Goal: Information Seeking & Learning: Learn about a topic

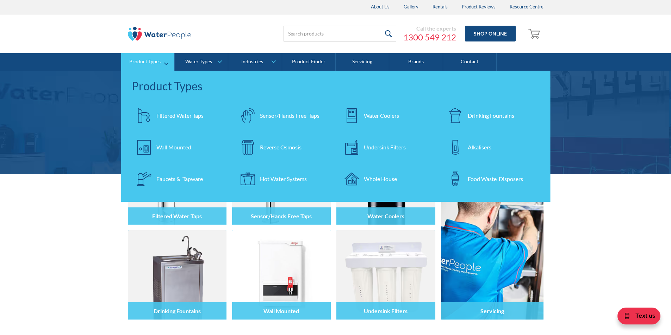
click at [166, 116] on div "Filtered Water Taps" at bounding box center [179, 116] width 47 height 8
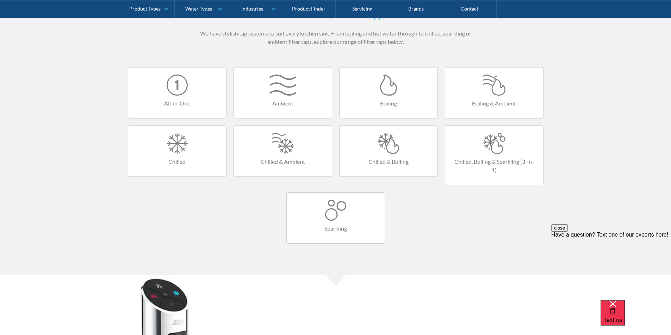
click at [385, 88] on div at bounding box center [388, 85] width 84 height 21
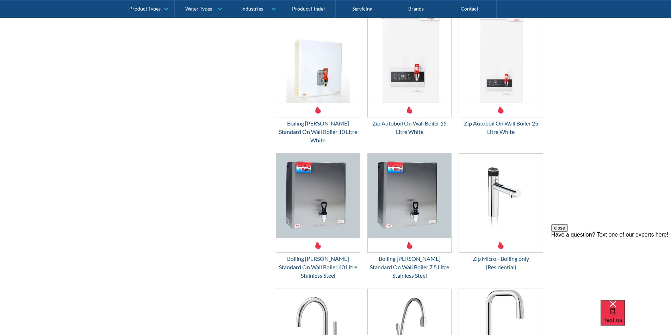
scroll to position [1021, 0]
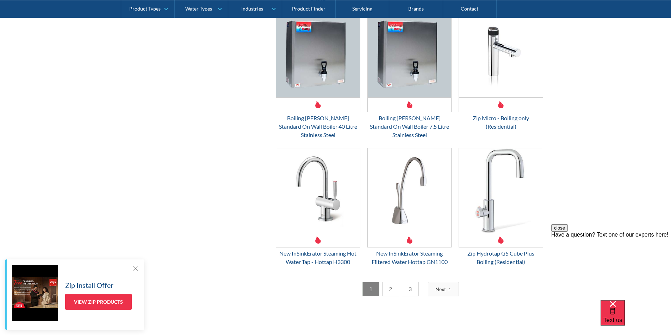
click at [391, 282] on link "2" at bounding box center [390, 289] width 17 height 14
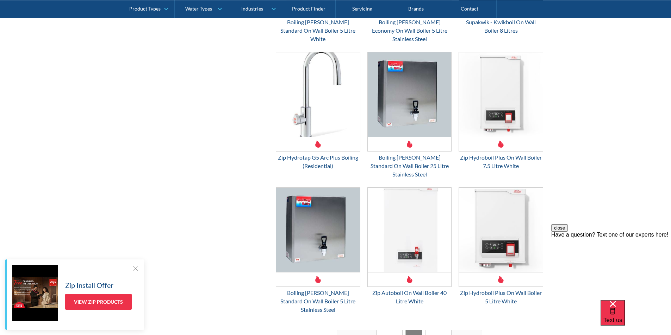
scroll to position [973, 0]
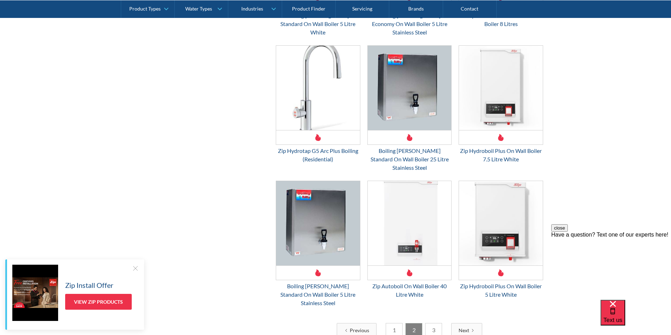
click at [433, 323] on link "3" at bounding box center [433, 330] width 17 height 14
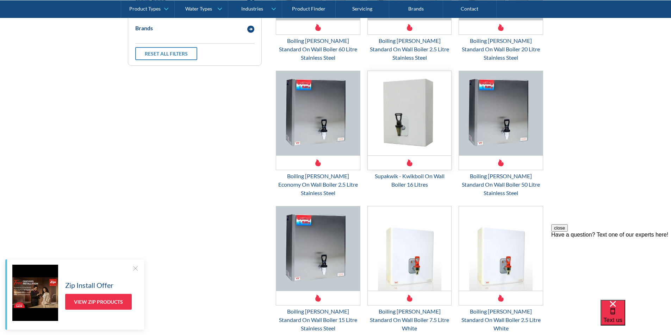
scroll to position [375, 0]
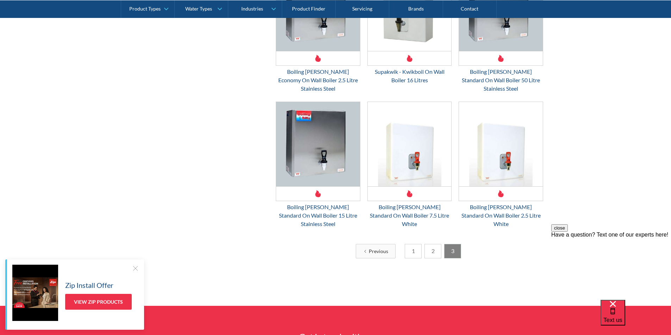
click at [411, 244] on link "1" at bounding box center [412, 251] width 17 height 14
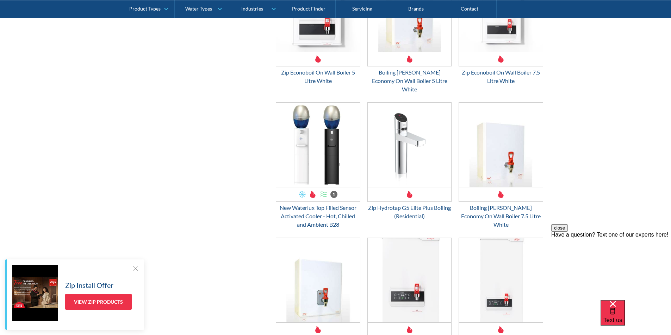
scroll to position [621, 0]
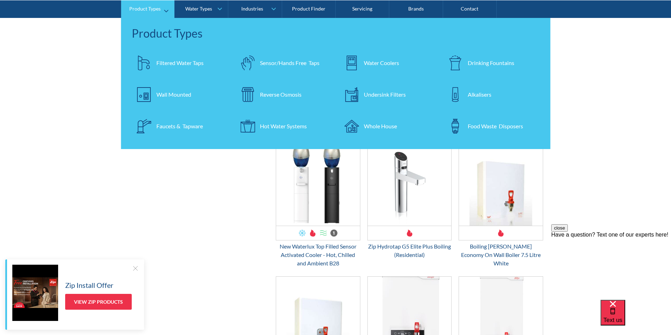
click at [168, 59] on div "Filtered Water Taps" at bounding box center [179, 62] width 47 height 8
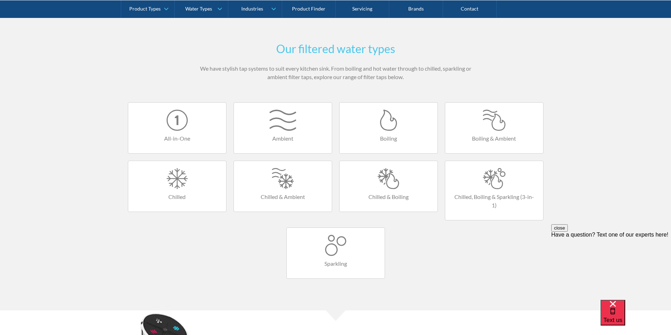
click at [498, 126] on div at bounding box center [494, 120] width 84 height 21
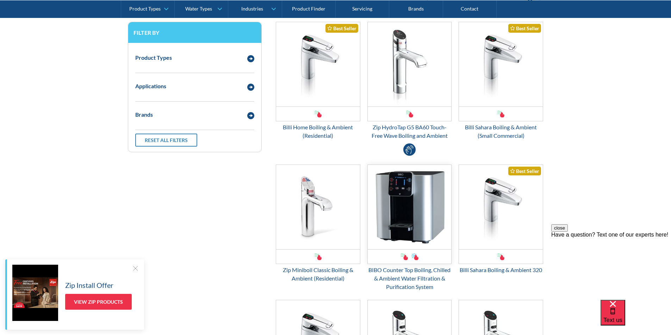
scroll to position [176, 0]
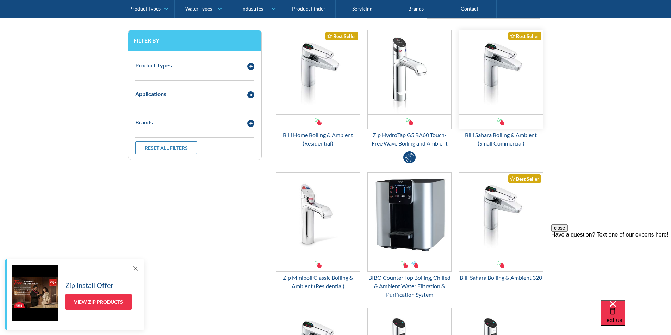
click at [488, 98] on img "Email Form 3" at bounding box center [501, 72] width 84 height 84
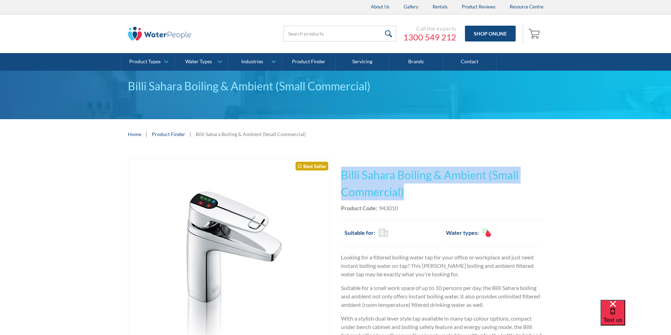
drag, startPoint x: 407, startPoint y: 190, endPoint x: 343, endPoint y: 171, distance: 66.8
click at [343, 171] on h1 "Billi Sahara Boiling & Ambient (Small Commercial)" at bounding box center [442, 184] width 202 height 34
copy h1 "Billi Sahara Boiling & Ambient (Small Commercial)"
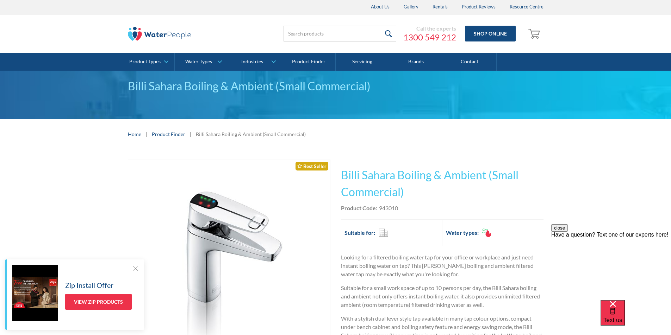
click at [402, 209] on div "Product Code: 943010" at bounding box center [442, 208] width 202 height 8
drag, startPoint x: 400, startPoint y: 208, endPoint x: 378, endPoint y: 208, distance: 21.5
click at [378, 208] on div "Product Code: 943010" at bounding box center [442, 208] width 202 height 8
copy div "943010"
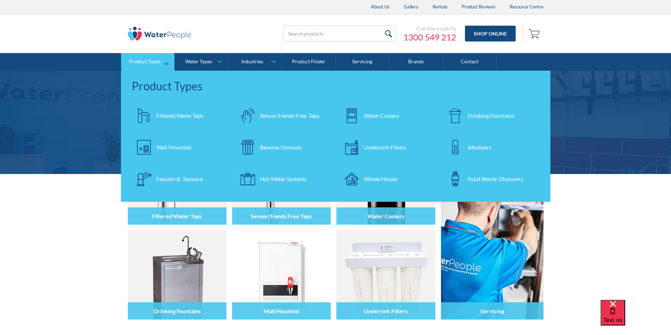
click at [174, 115] on div "Filtered Water Taps" at bounding box center [179, 116] width 47 height 8
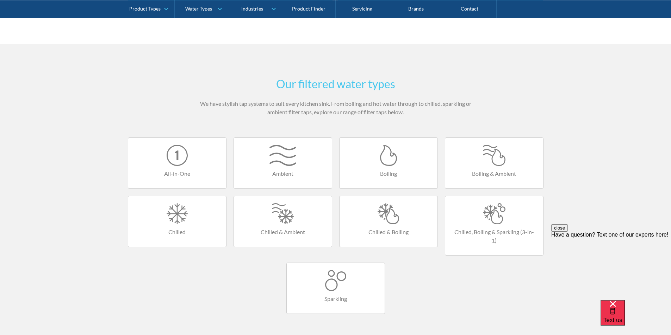
click at [391, 220] on div at bounding box center [388, 213] width 84 height 21
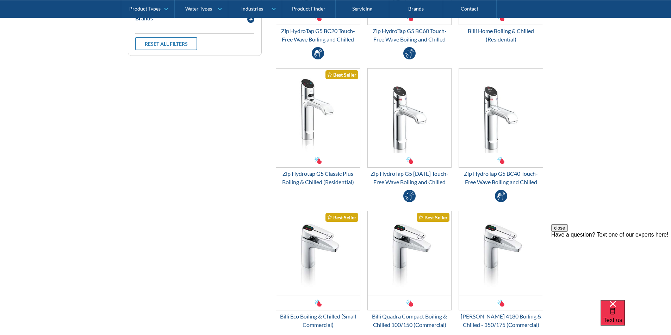
scroll to position [352, 0]
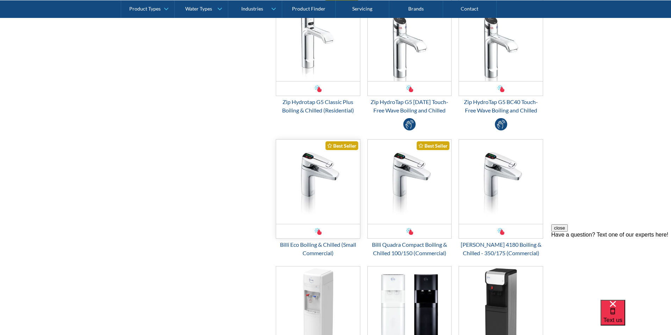
click at [313, 198] on img "Email Form 3" at bounding box center [318, 182] width 84 height 84
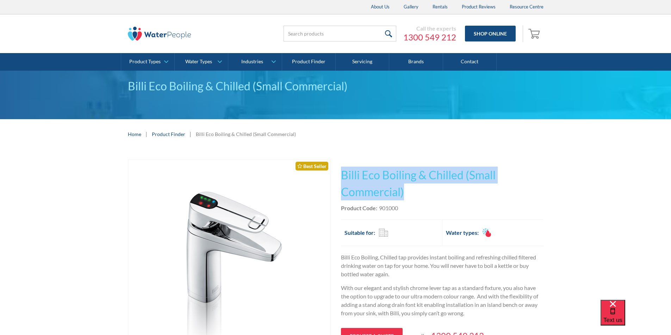
drag, startPoint x: 409, startPoint y: 188, endPoint x: 337, endPoint y: 174, distance: 73.0
click at [337, 174] on div "Play video Fits Most Brands Best Seller No items found. This tap design is incl…" at bounding box center [335, 313] width 415 height 307
copy h1 "Billi Eco Boiling & Chilled (Small Commercial)"
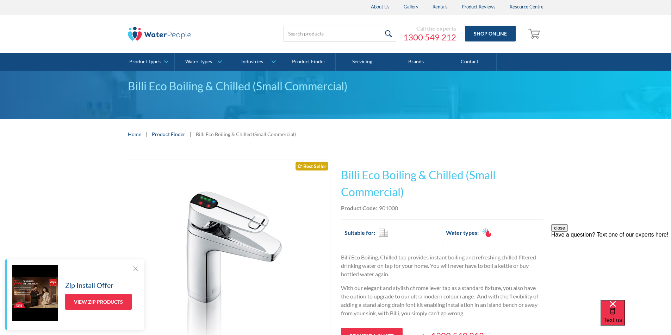
drag, startPoint x: 420, startPoint y: 208, endPoint x: 416, endPoint y: 207, distance: 3.9
click at [419, 208] on div "Product Code: 901000" at bounding box center [442, 208] width 202 height 8
drag, startPoint x: 401, startPoint y: 207, endPoint x: 379, endPoint y: 209, distance: 21.5
click at [379, 209] on div "Product Code: 901000" at bounding box center [442, 208] width 202 height 8
copy div "901000"
